Goal: Task Accomplishment & Management: Manage account settings

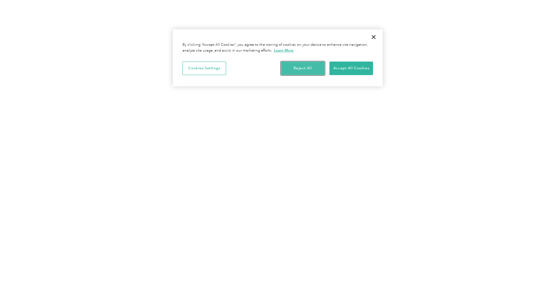
click at [297, 70] on button "Reject All" at bounding box center [303, 69] width 44 height 14
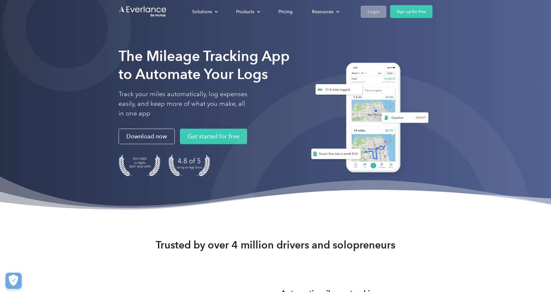
click at [370, 12] on div "Login" at bounding box center [373, 12] width 12 height 8
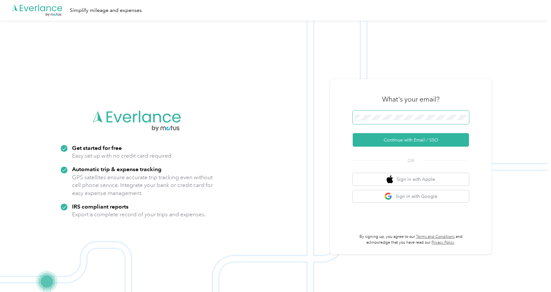
click at [375, 113] on span at bounding box center [410, 118] width 116 height 14
click at [381, 113] on span at bounding box center [410, 118] width 116 height 14
click at [402, 139] on button "Continue with Email / SSO" at bounding box center [410, 140] width 116 height 14
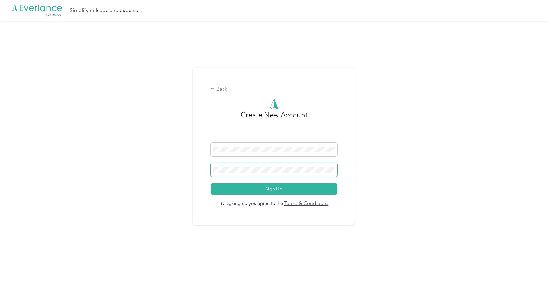
click at [269, 165] on span at bounding box center [273, 170] width 126 height 14
click at [217, 87] on div "Back" at bounding box center [273, 90] width 126 height 8
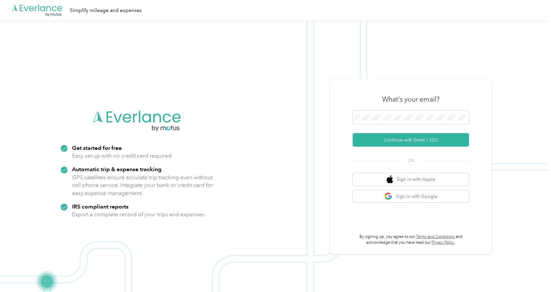
click at [313, 72] on img at bounding box center [273, 167] width 547 height 292
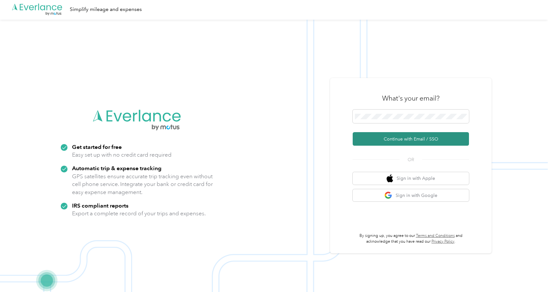
scroll to position [0, 0]
click at [403, 138] on button "Continue with Email / SSO" at bounding box center [410, 140] width 116 height 14
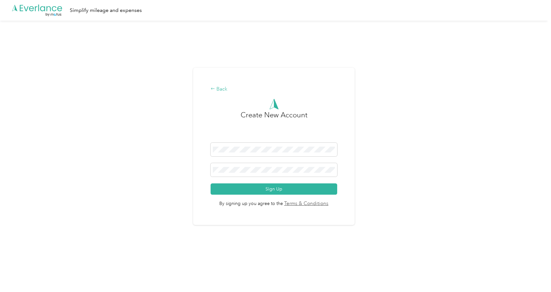
click at [218, 89] on div "Back" at bounding box center [273, 90] width 126 height 8
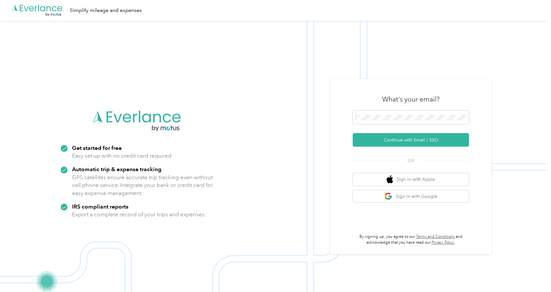
scroll to position [0, 0]
click at [380, 114] on span at bounding box center [410, 117] width 116 height 14
click at [379, 114] on span at bounding box center [410, 117] width 116 height 14
click at [401, 137] on button "Continue with Email / SSO" at bounding box center [410, 140] width 116 height 14
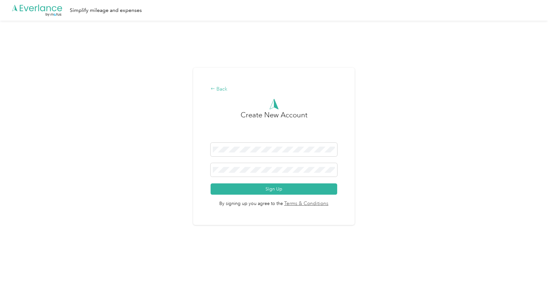
click at [213, 86] on icon at bounding box center [212, 88] width 5 height 5
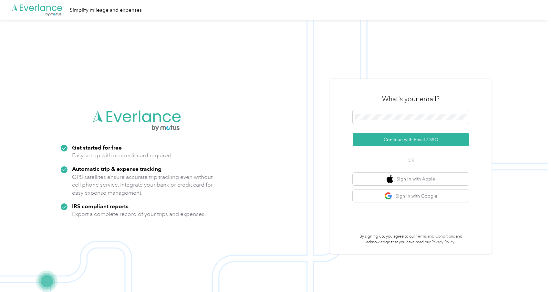
click at [341, 84] on div "What's your email? Continue with Email / SSO OR Sign in with Apple Sign in with…" at bounding box center [410, 167] width 161 height 176
click at [413, 141] on button "Continue with Email / SSO" at bounding box center [410, 140] width 116 height 14
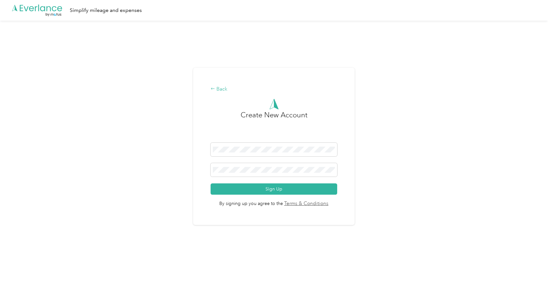
click at [227, 88] on div "Back" at bounding box center [273, 90] width 126 height 8
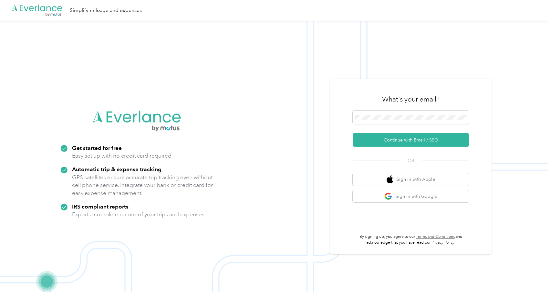
scroll to position [0, 0]
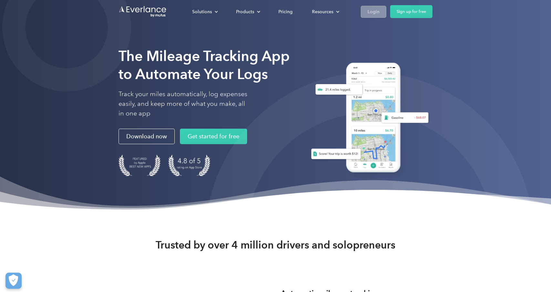
click at [370, 12] on div "Login" at bounding box center [373, 12] width 12 height 8
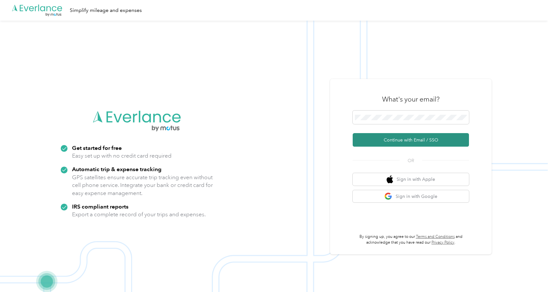
click at [401, 138] on button "Continue with Email / SSO" at bounding box center [410, 140] width 116 height 14
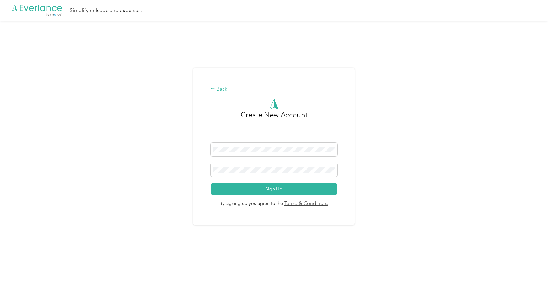
click at [224, 90] on div "Back" at bounding box center [273, 90] width 126 height 8
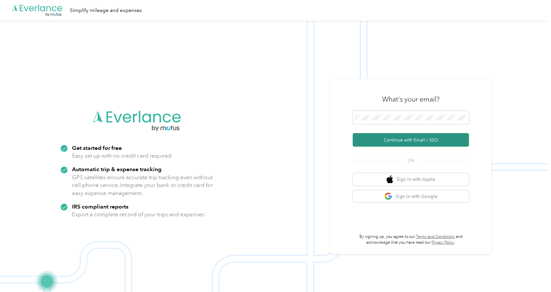
click at [389, 139] on button "Continue with Email / SSO" at bounding box center [410, 140] width 116 height 14
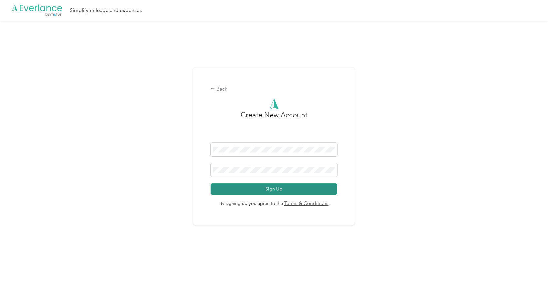
click at [278, 189] on button "Sign Up" at bounding box center [273, 189] width 126 height 11
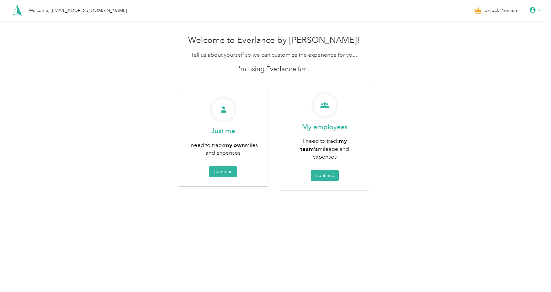
click at [535, 8] on icon at bounding box center [532, 10] width 6 height 6
click at [500, 19] on div "Personal Settings" at bounding box center [514, 21] width 72 height 14
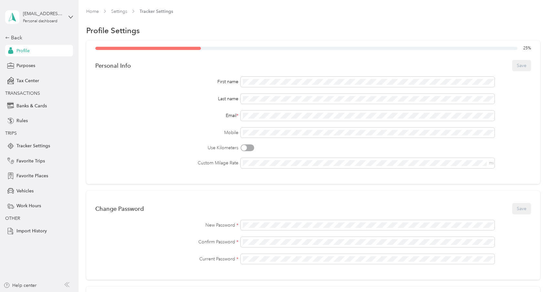
click at [509, 17] on div "Home Settings Tracker Settings" at bounding box center [312, 14] width 453 height 13
click at [8, 36] on icon at bounding box center [7, 38] width 5 height 5
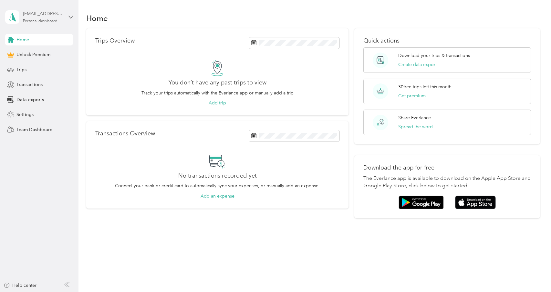
click at [30, 15] on div "[EMAIL_ADDRESS][DOMAIN_NAME]" at bounding box center [43, 13] width 40 height 7
click at [25, 52] on div "Log out" at bounding box center [23, 53] width 25 height 7
